Goal: Find specific page/section: Find specific page/section

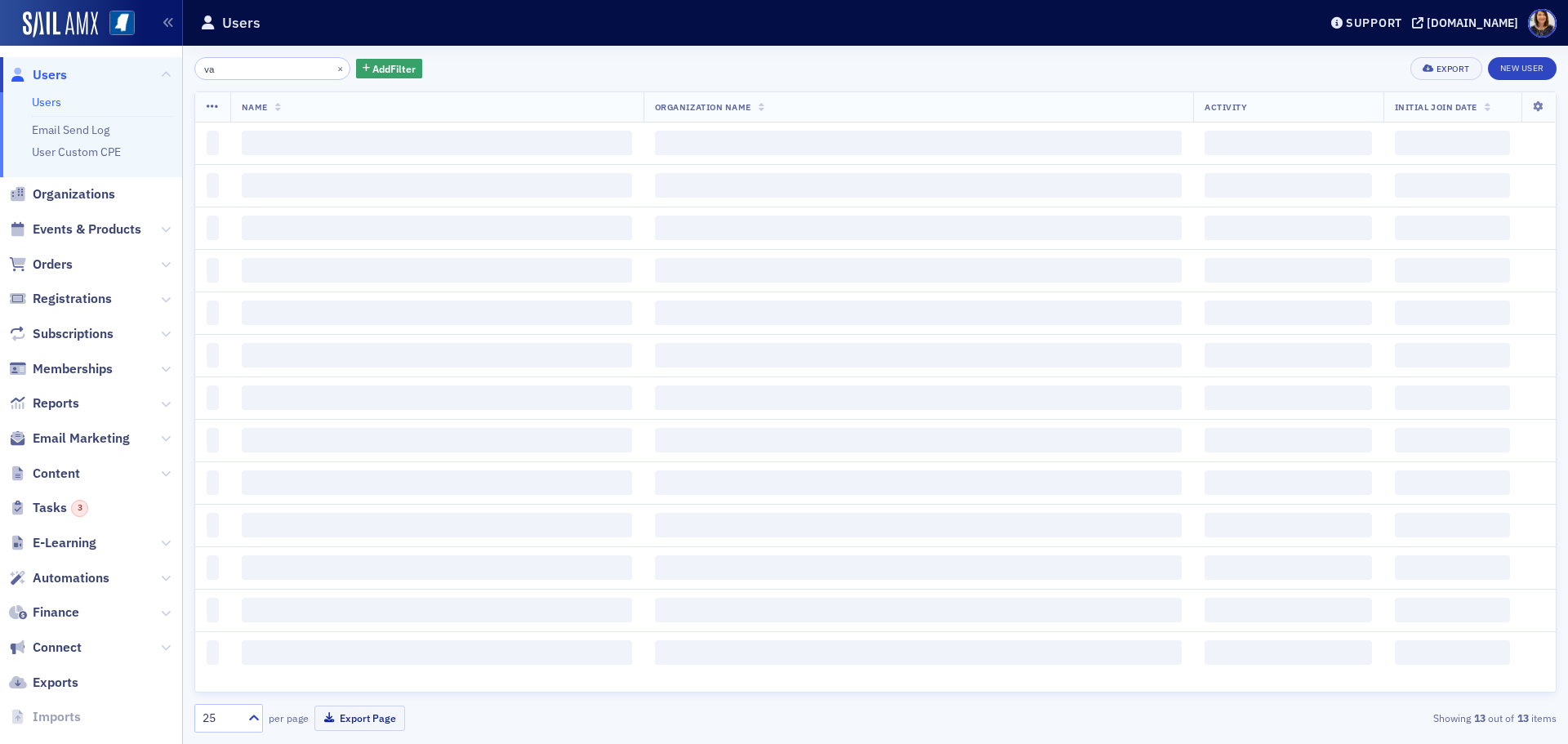
type input "v"
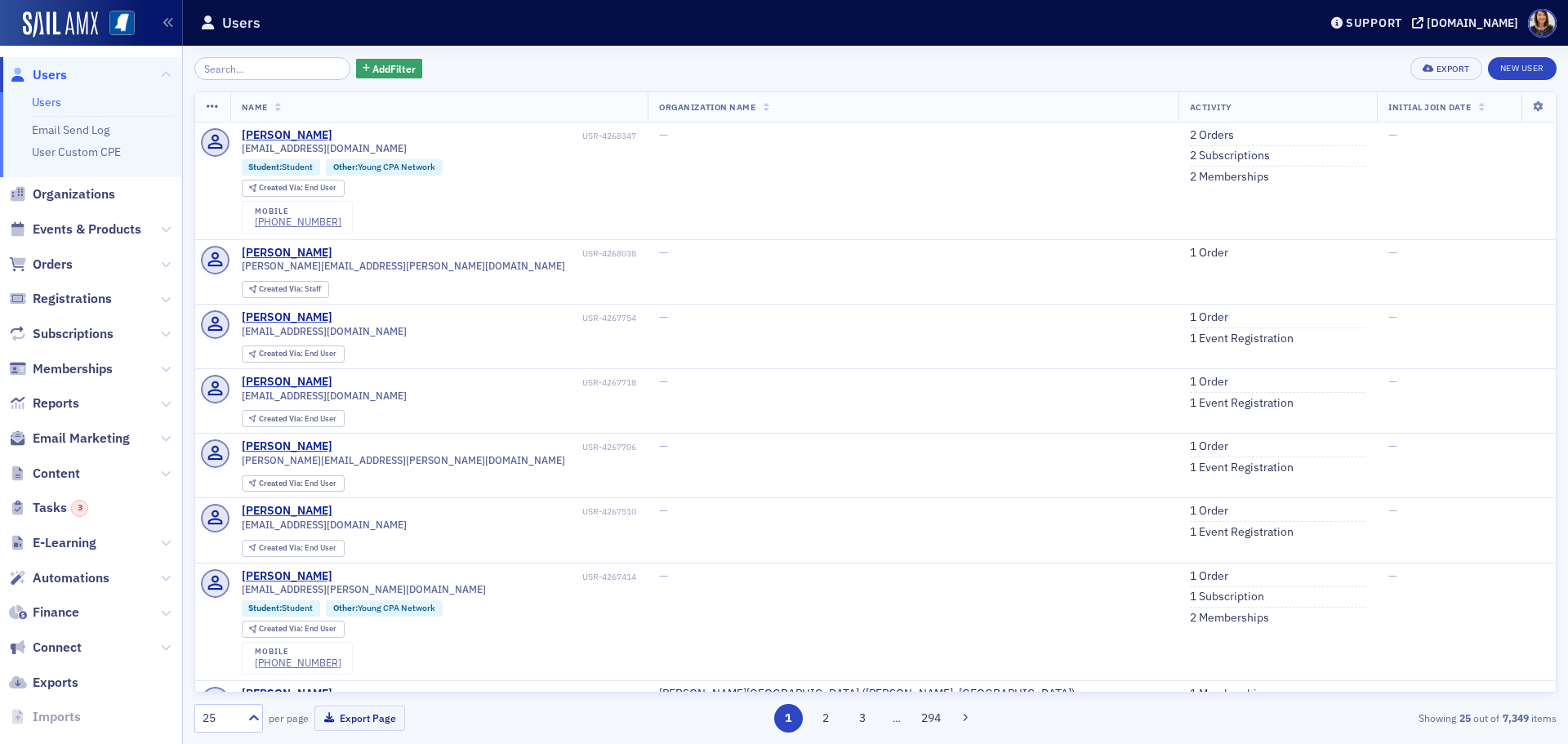
click at [48, 78] on span "Users" at bounding box center [50, 76] width 34 height 18
